Goal: Task Accomplishment & Management: Manage account settings

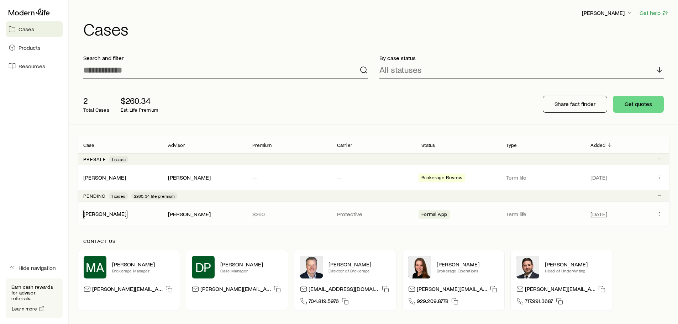
click at [113, 217] on div "[PERSON_NAME]" at bounding box center [105, 214] width 44 height 9
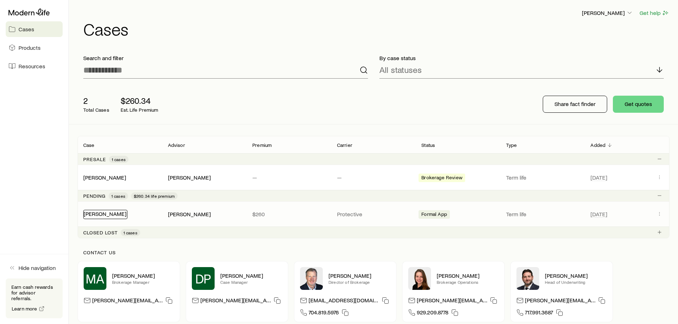
click at [126, 213] on link "[PERSON_NAME]" at bounding box center [105, 213] width 43 height 7
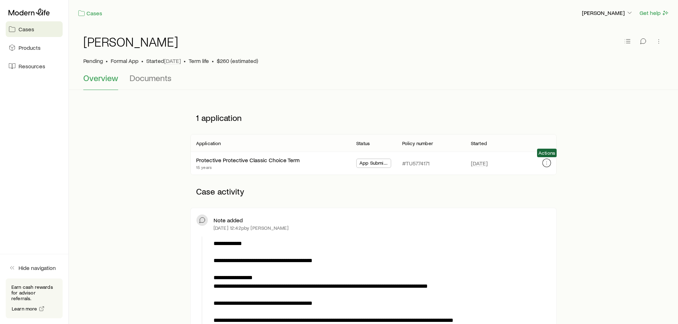
click at [546, 164] on icon "button" at bounding box center [547, 163] width 6 height 6
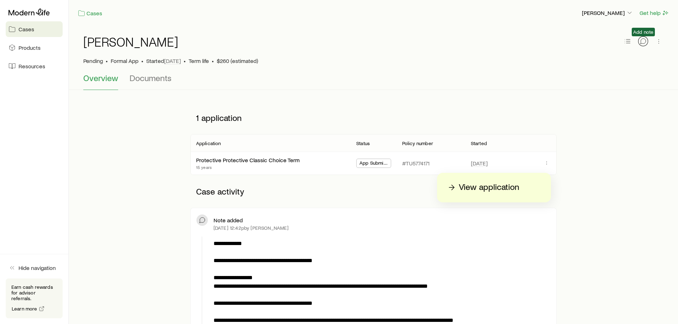
click at [645, 43] on icon "button" at bounding box center [643, 41] width 7 height 7
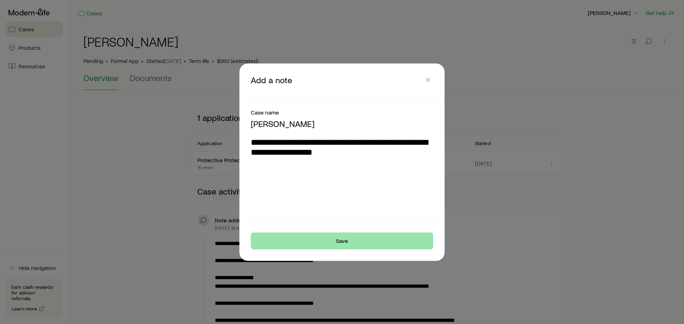
type textarea "**********"
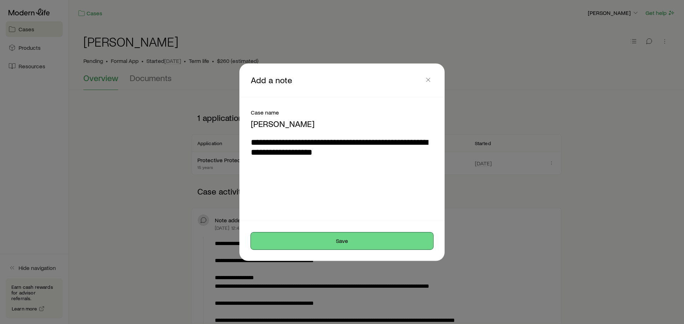
click at [352, 243] on button "Save" at bounding box center [342, 241] width 182 height 17
